Goal: Register for event/course

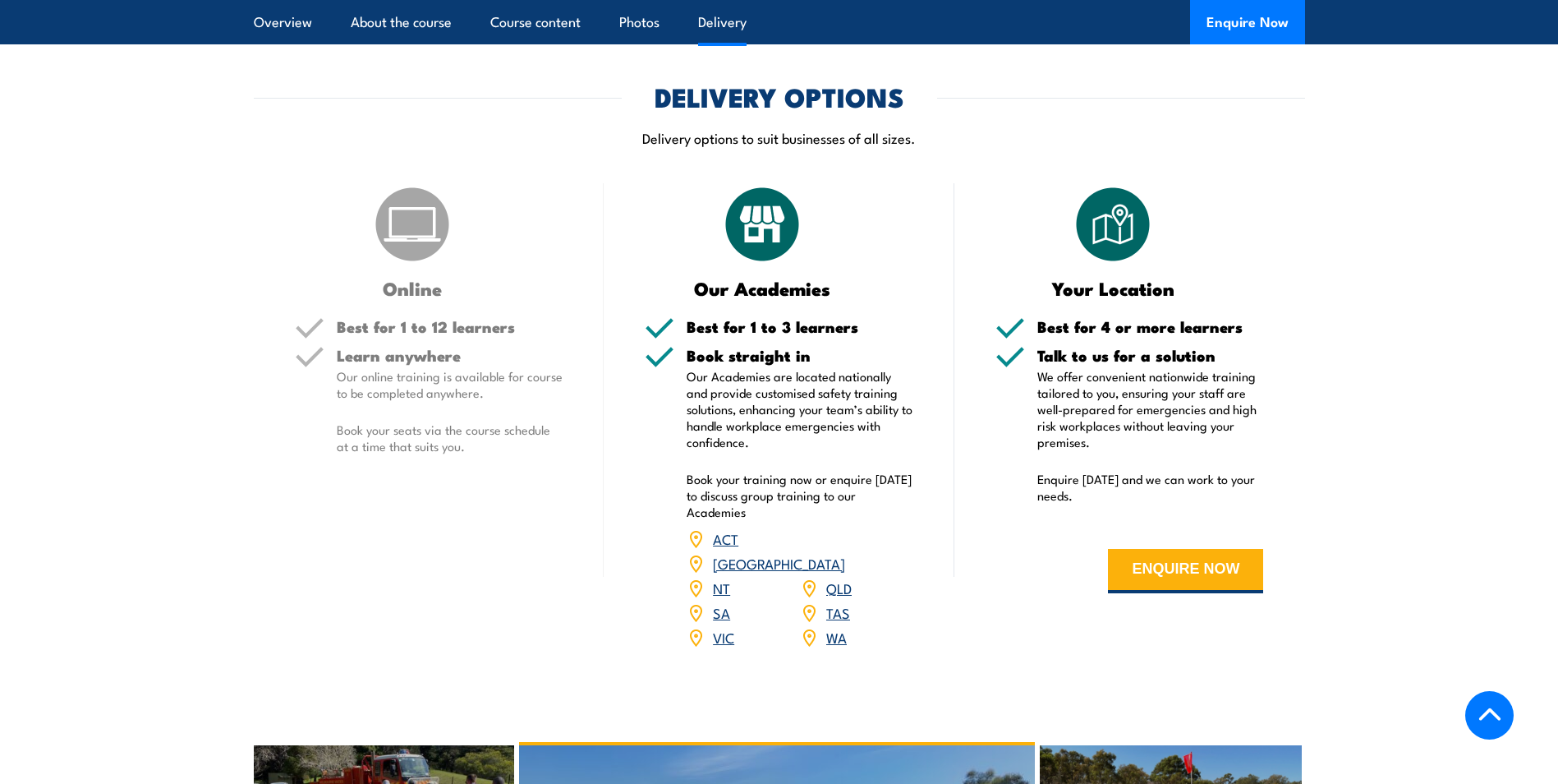
scroll to position [1972, 0]
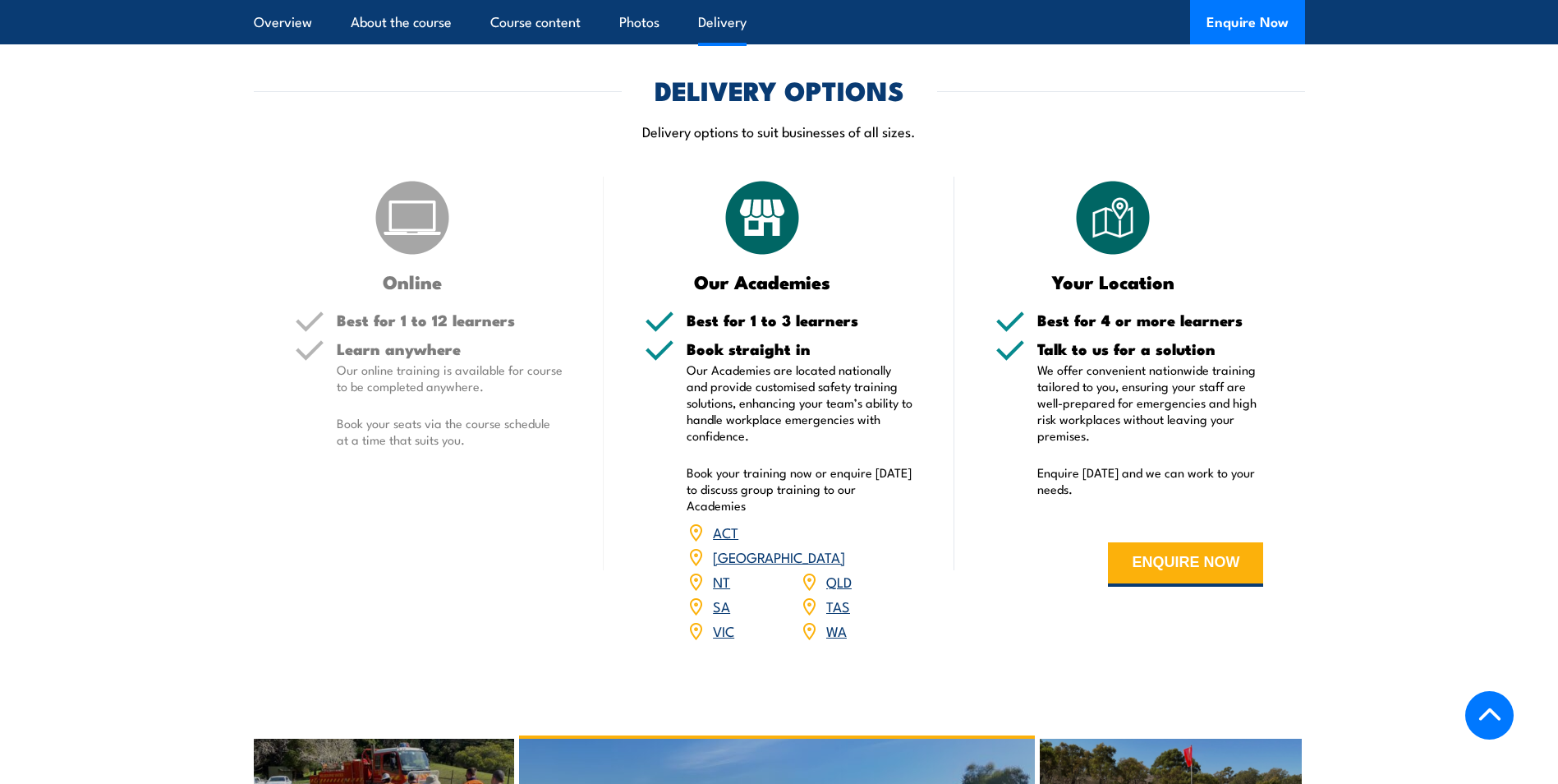
click at [841, 546] on link "[GEOGRAPHIC_DATA]" at bounding box center [779, 556] width 132 height 20
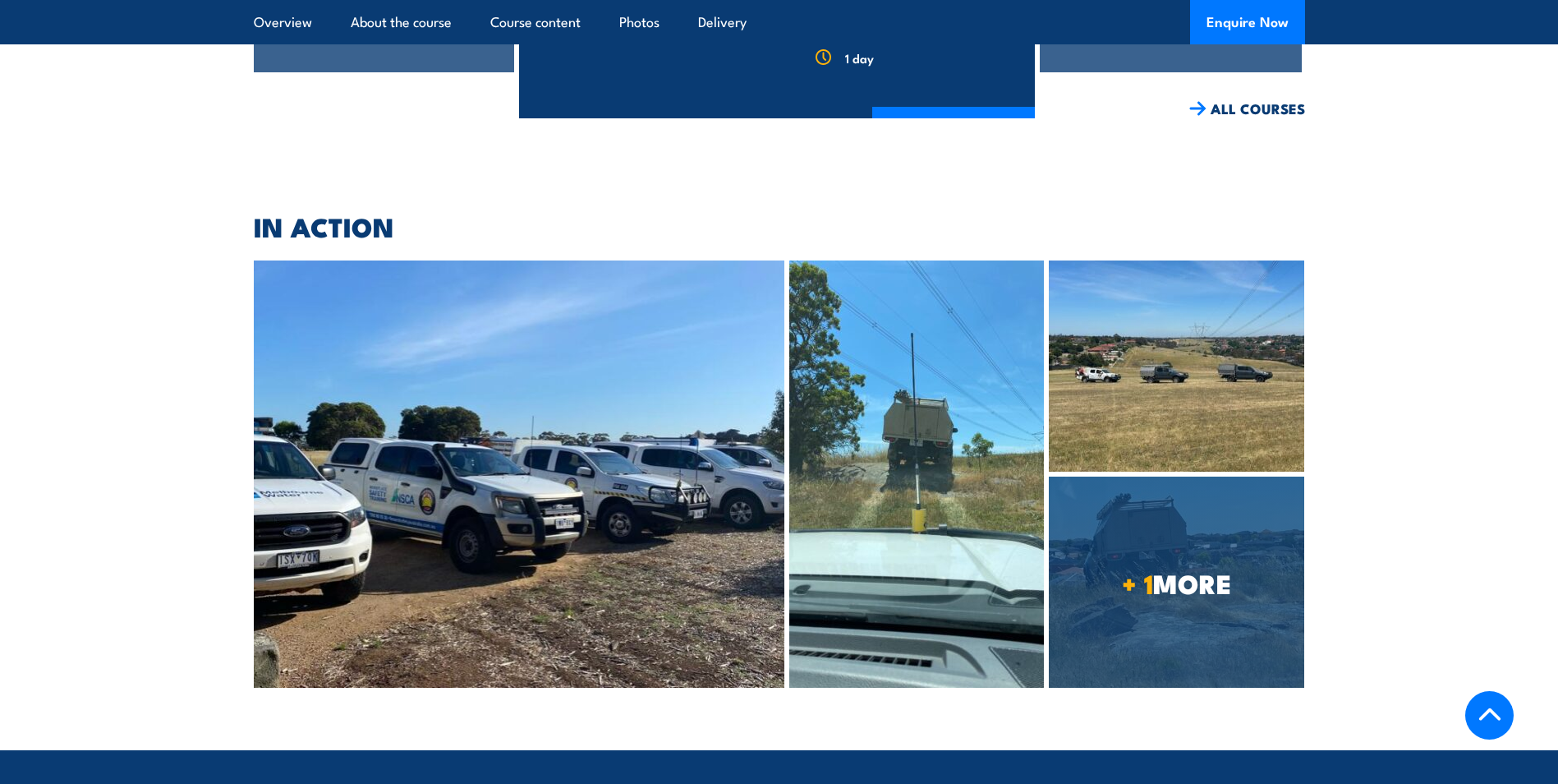
scroll to position [2748, 0]
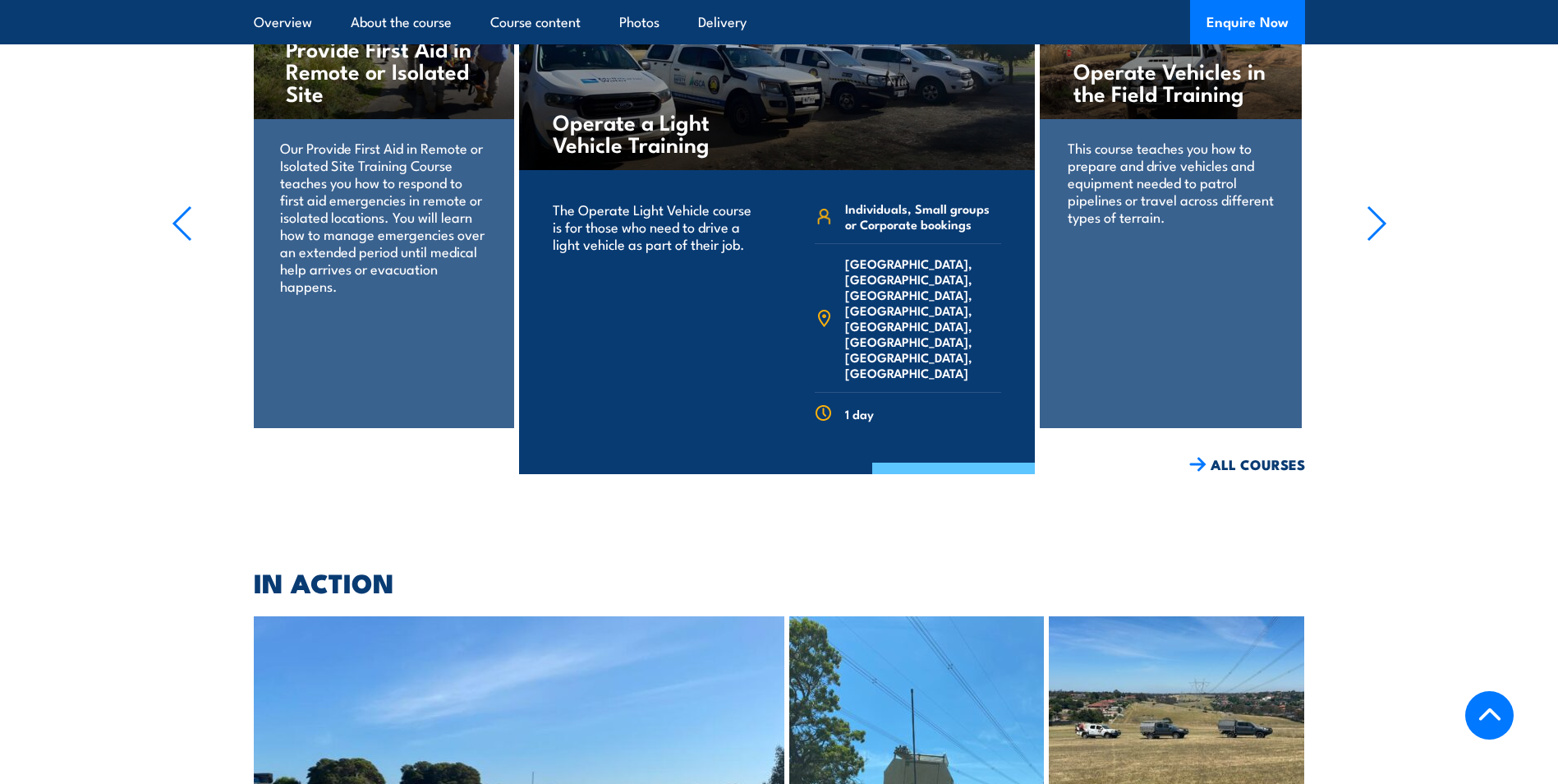
click at [928, 463] on link "COURSE DETAILS" at bounding box center [953, 484] width 163 height 43
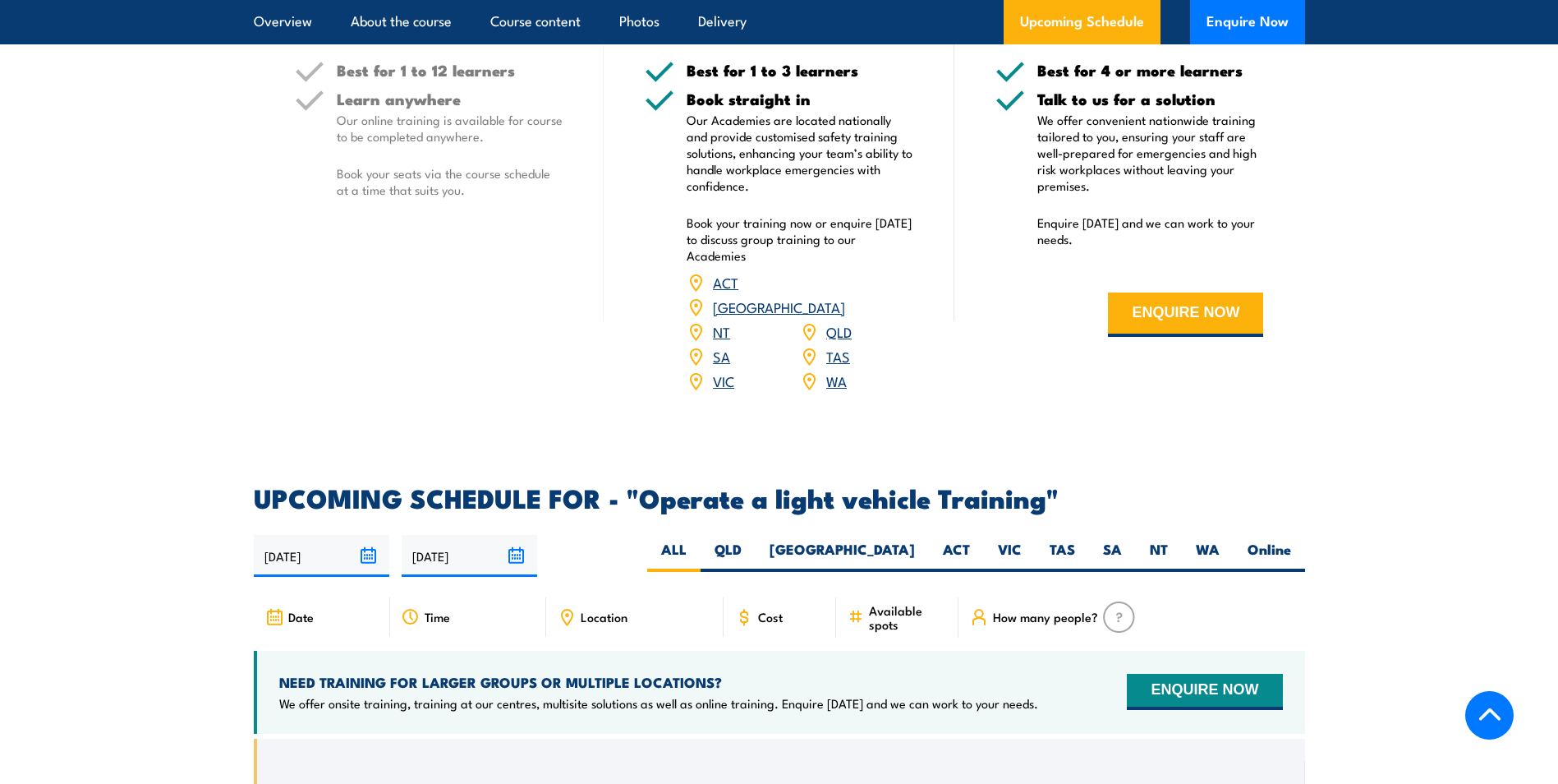
scroll to position [2218, 0]
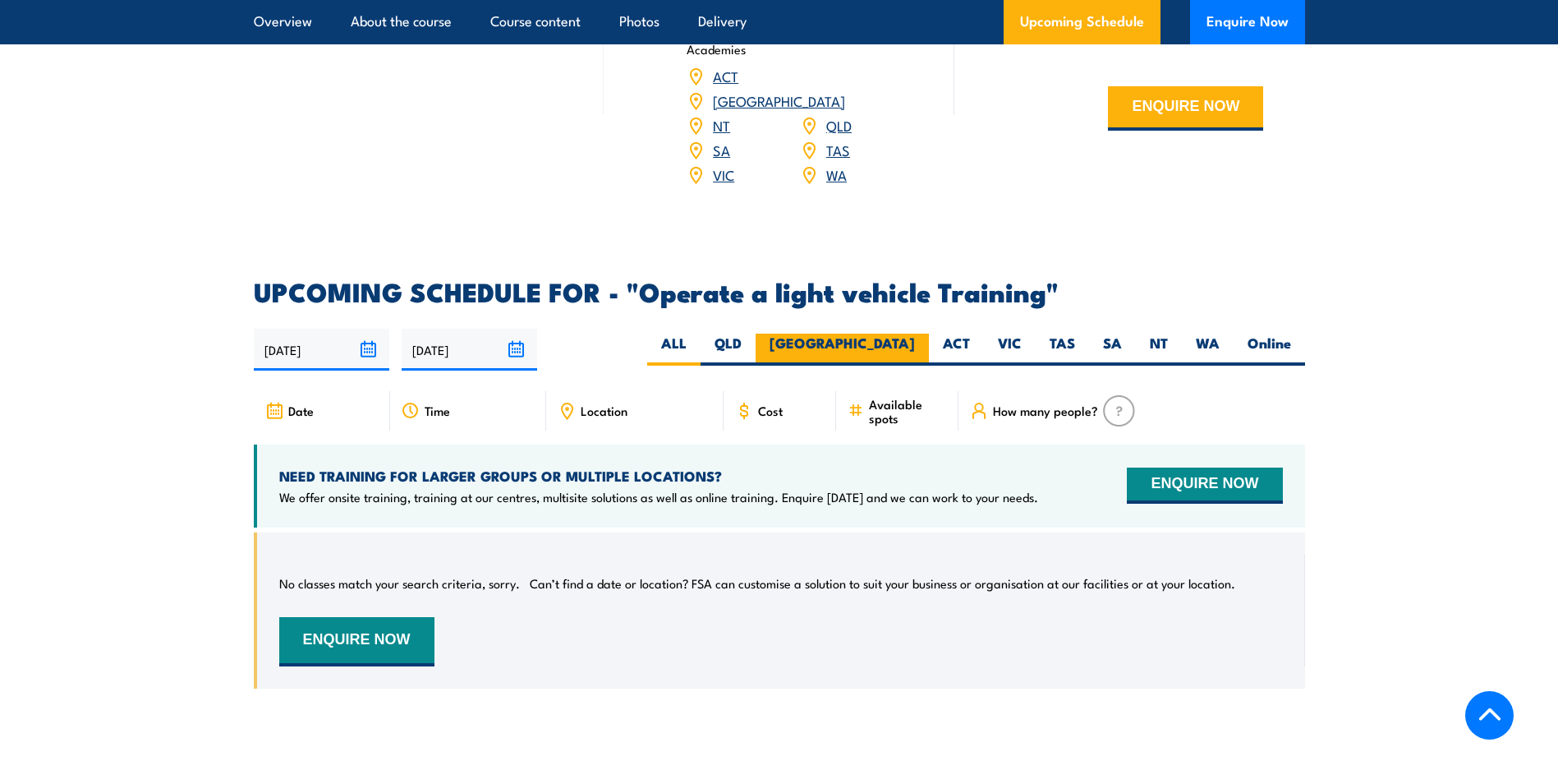
click at [906, 333] on label "[GEOGRAPHIC_DATA]" at bounding box center [842, 349] width 173 height 32
click at [915, 333] on input "[GEOGRAPHIC_DATA]" at bounding box center [921, 339] width 11 height 11
radio input "true"
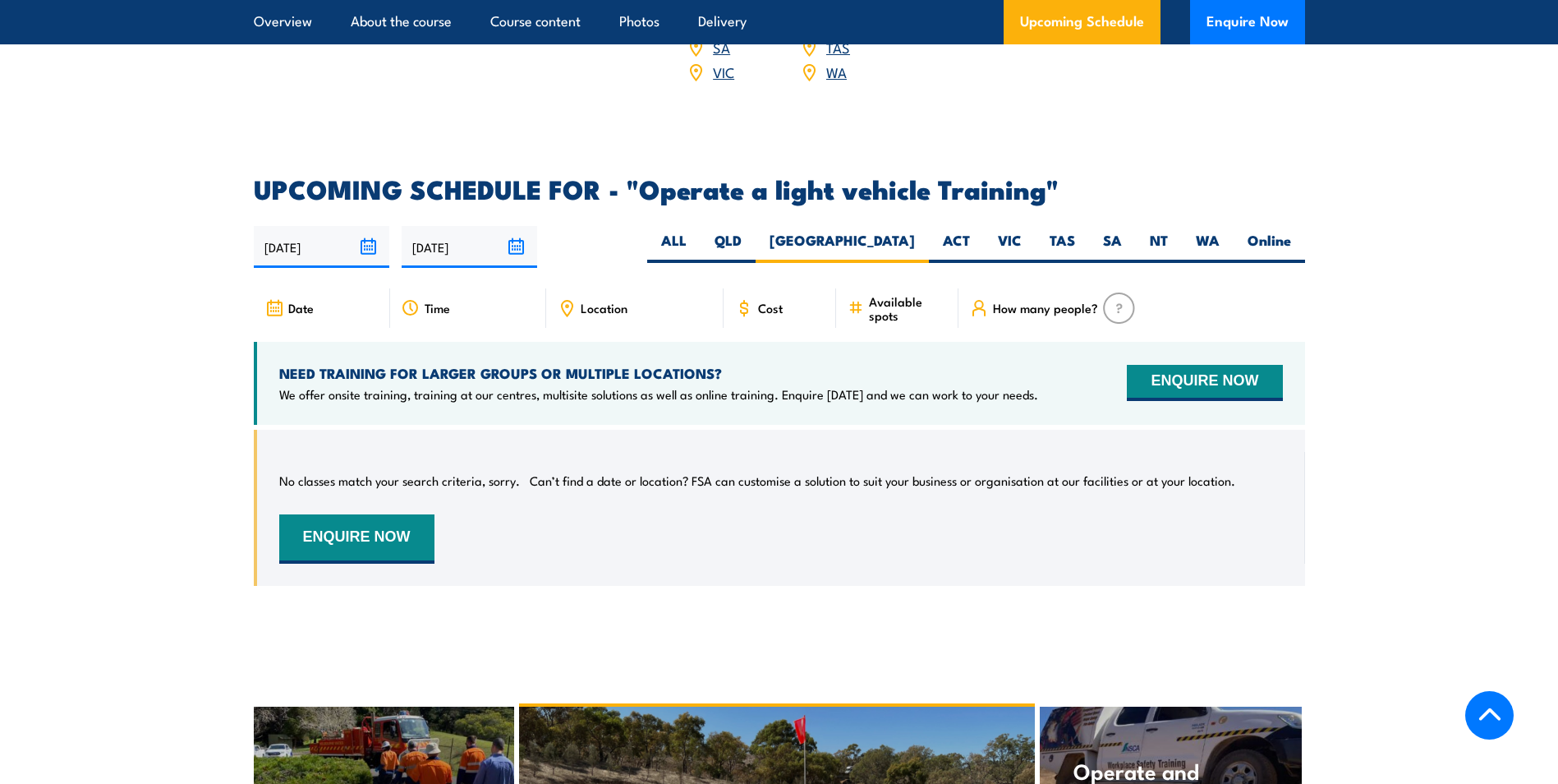
scroll to position [2390, 0]
